Goal: Use online tool/utility: Utilize a website feature to perform a specific function

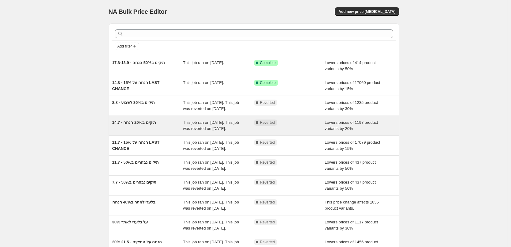
click at [158, 132] on div "14.7 - תיקים ב20% הנחה" at bounding box center [147, 125] width 71 height 12
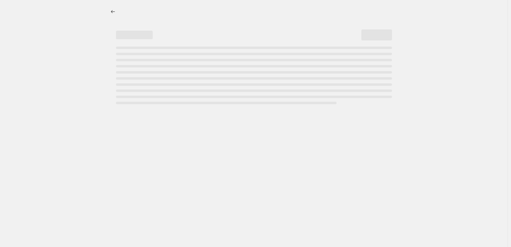
select select "percentage"
select select "collection"
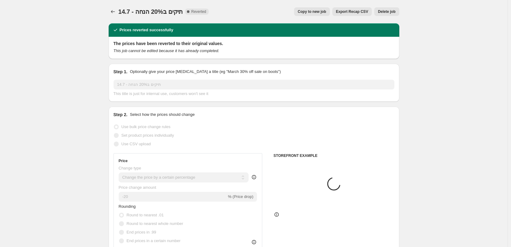
click at [321, 15] on button "Copy to new job" at bounding box center [312, 11] width 36 height 9
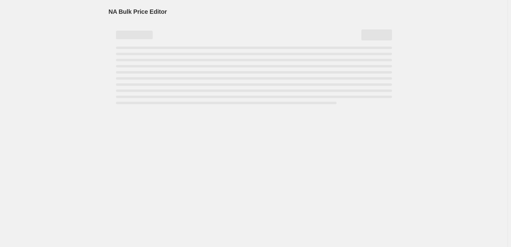
select select "percentage"
select select "collection"
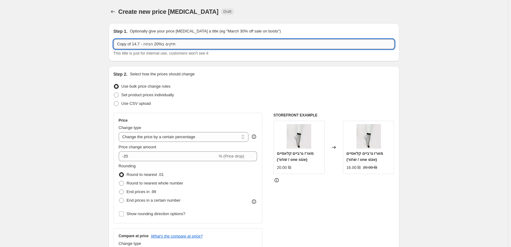
click at [176, 46] on input "Copy of 14.7 - תיקים ב20% הנחה" at bounding box center [254, 44] width 281 height 10
type input "24.8 - תיקים ב20% הנחה"
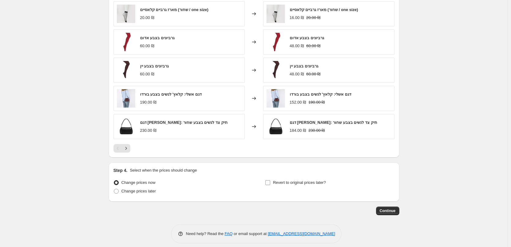
scroll to position [434, 0]
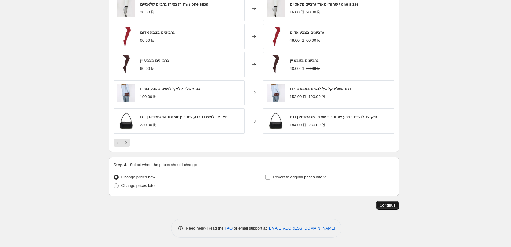
click at [385, 205] on span "Continue" at bounding box center [388, 205] width 16 height 5
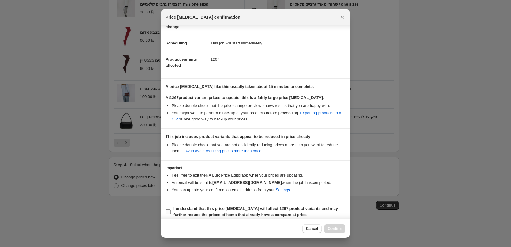
scroll to position [45, 0]
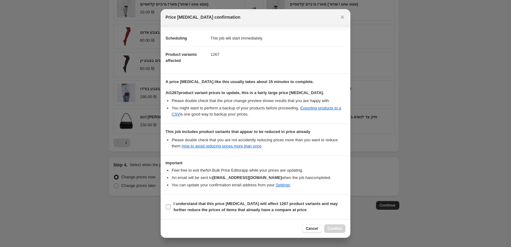
click at [169, 204] on input "I understand that this price change job will affect 1267 product variants and m…" at bounding box center [168, 206] width 5 height 5
checkbox input "true"
click at [337, 226] on button "Confirm" at bounding box center [334, 228] width 21 height 9
type input "24.8 - תיקים ב20% הנחה"
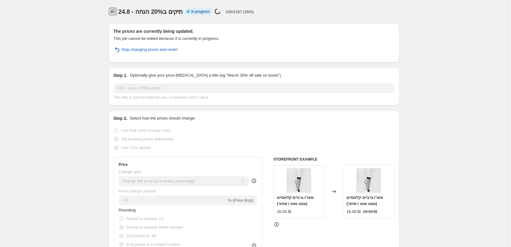
click at [113, 12] on icon "Price change jobs" at bounding box center [113, 11] width 4 height 3
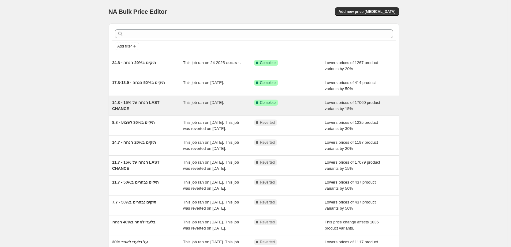
click at [170, 108] on div "14.8 - 15% הנחה על LAST CHANCE" at bounding box center [147, 106] width 71 height 12
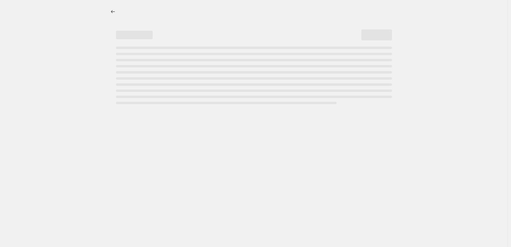
select select "percentage"
select select "collection"
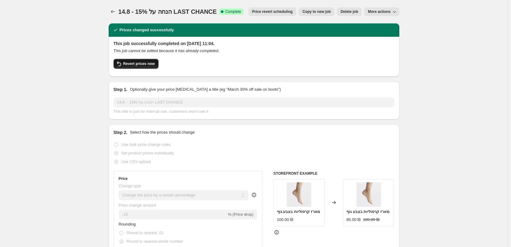
click at [151, 67] on button "Revert prices now" at bounding box center [136, 64] width 45 height 10
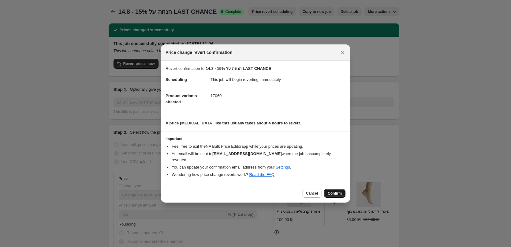
click at [334, 191] on span "Confirm" at bounding box center [335, 193] width 14 height 5
